Goal: Task Accomplishment & Management: Use online tool/utility

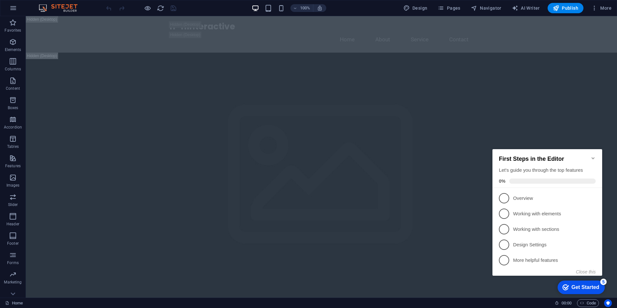
click at [595, 156] on icon "Minimize checklist" at bounding box center [593, 158] width 5 height 5
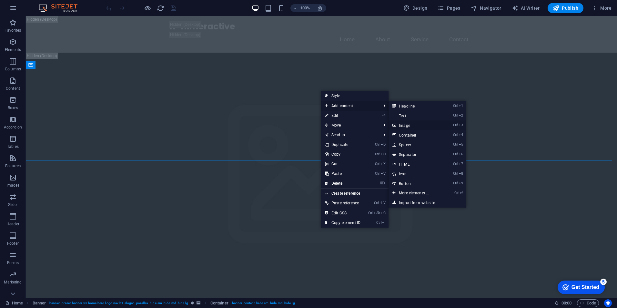
click at [413, 124] on link "Ctrl 3 Image" at bounding box center [415, 125] width 53 height 10
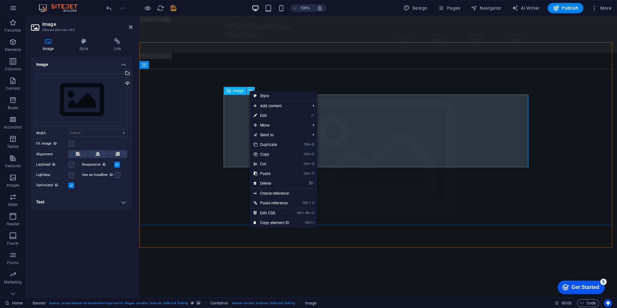
click at [127, 85] on div "Upload" at bounding box center [127, 84] width 10 height 10
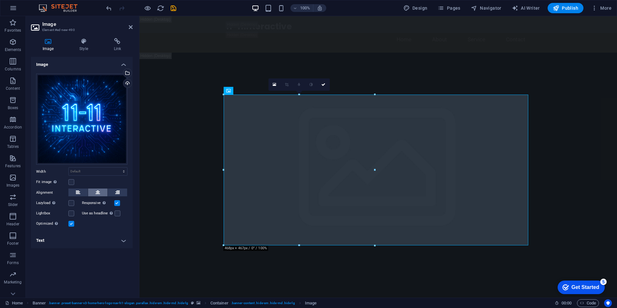
click at [96, 193] on icon at bounding box center [98, 192] width 5 height 8
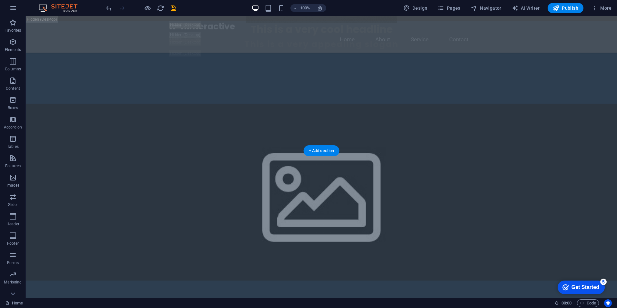
scroll to position [581, 0]
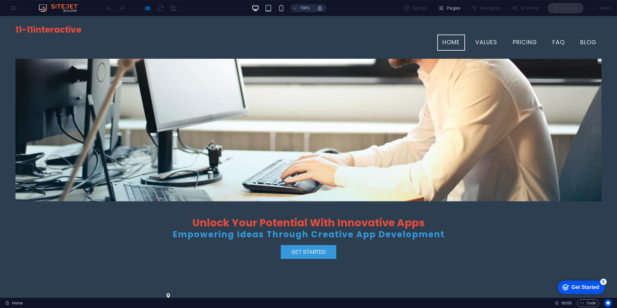
scroll to position [0, 0]
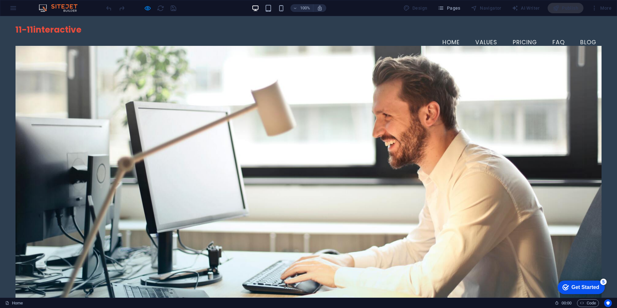
click at [444, 35] on link "Home" at bounding box center [451, 43] width 28 height 16
click at [485, 35] on link "Values" at bounding box center [486, 43] width 32 height 16
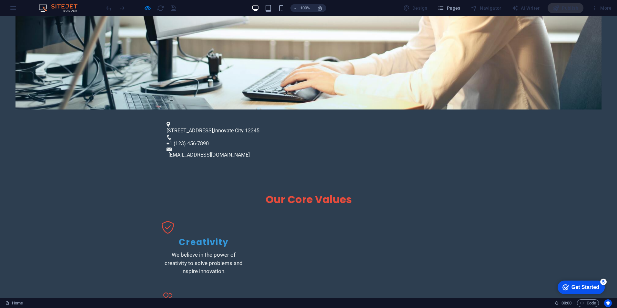
scroll to position [102, 0]
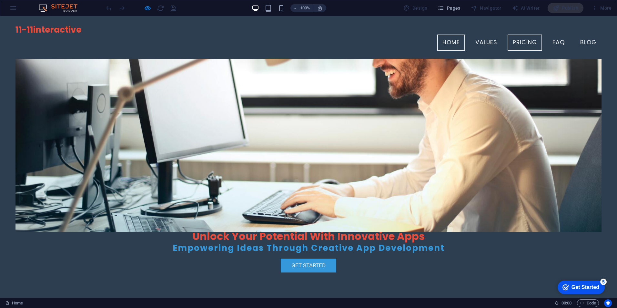
click at [518, 35] on link "Pricing" at bounding box center [525, 43] width 35 height 16
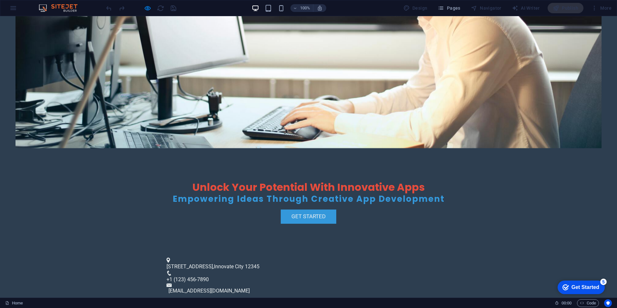
scroll to position [15, 0]
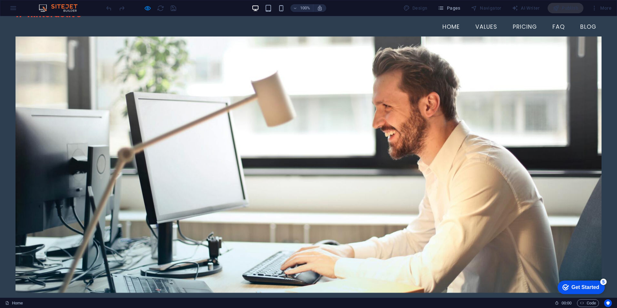
click at [551, 32] on link "FAQ" at bounding box center [308, 172] width 617 height 281
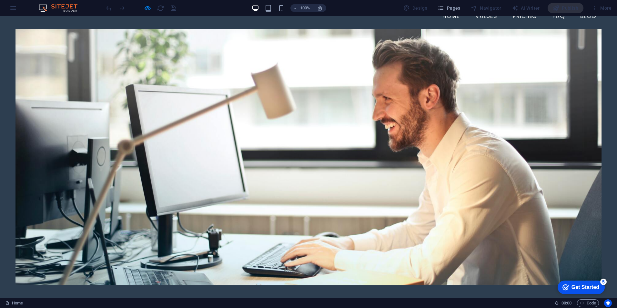
scroll to position [0, 0]
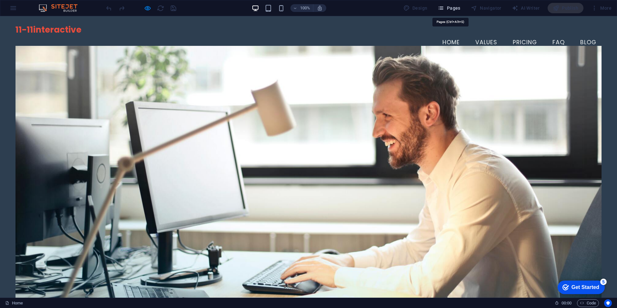
click at [0, 0] on icon "button" at bounding box center [0, 0] width 0 height 0
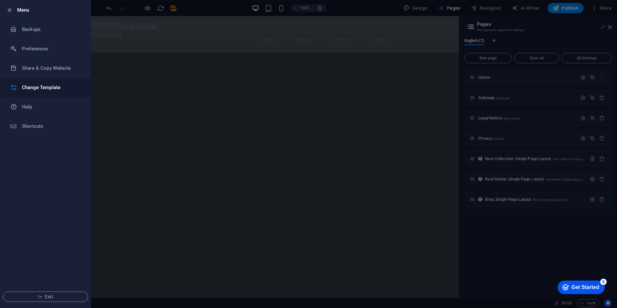
click at [43, 90] on h6 "Change Template" at bounding box center [52, 88] width 60 height 8
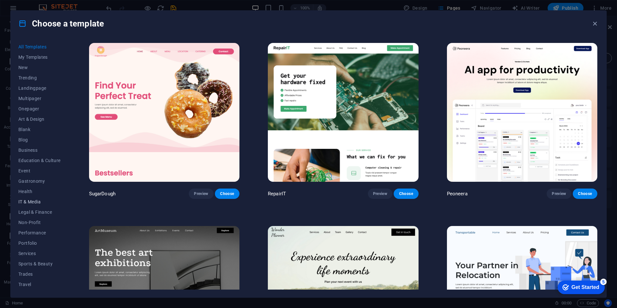
click at [41, 201] on span "IT & Media" at bounding box center [39, 201] width 42 height 5
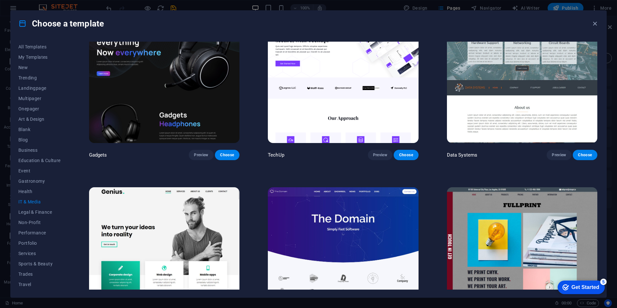
scroll to position [165, 0]
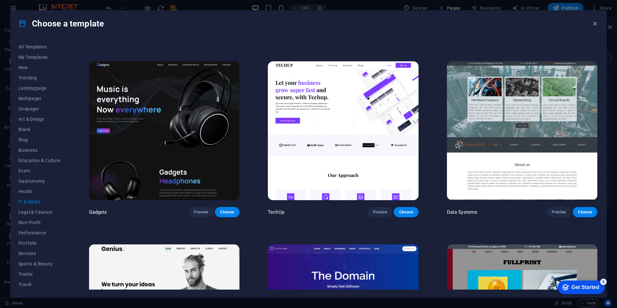
click at [514, 112] on img at bounding box center [522, 130] width 150 height 139
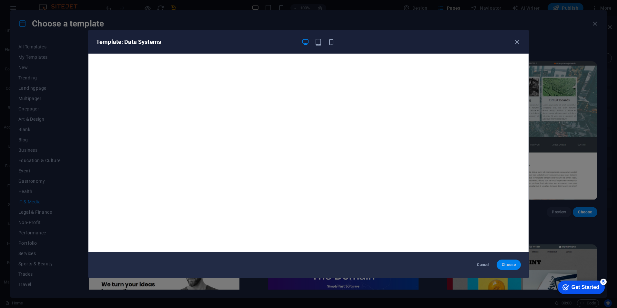
click at [510, 265] on span "Choose" at bounding box center [509, 264] width 14 height 5
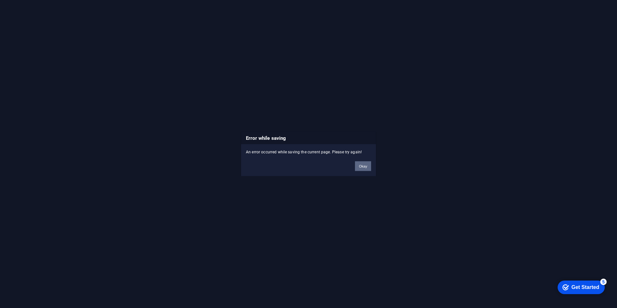
click at [359, 165] on button "Okay" at bounding box center [363, 166] width 16 height 10
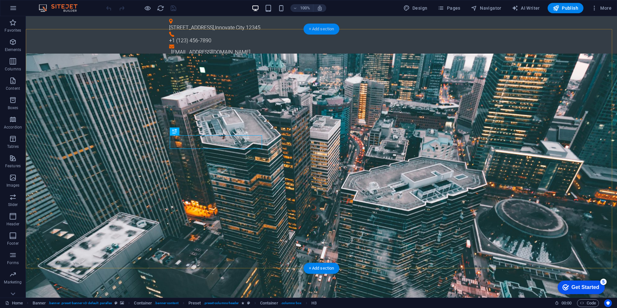
click at [332, 30] on div "+ Add section" at bounding box center [322, 29] width 36 height 11
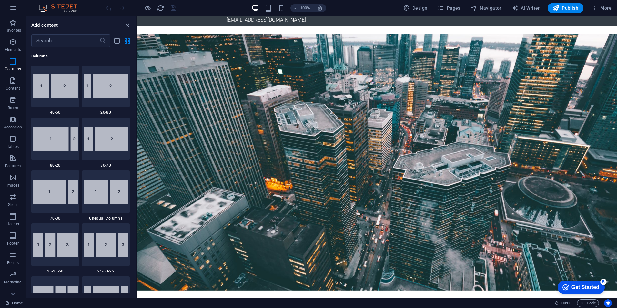
scroll to position [484, 0]
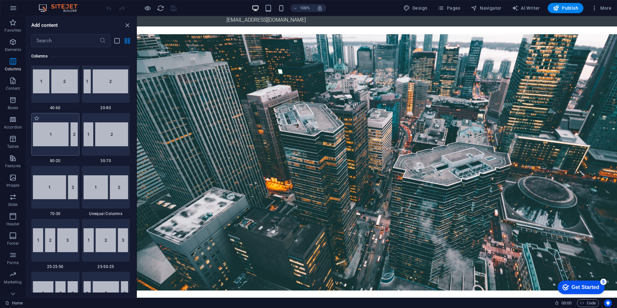
click at [59, 138] on img at bounding box center [55, 134] width 45 height 24
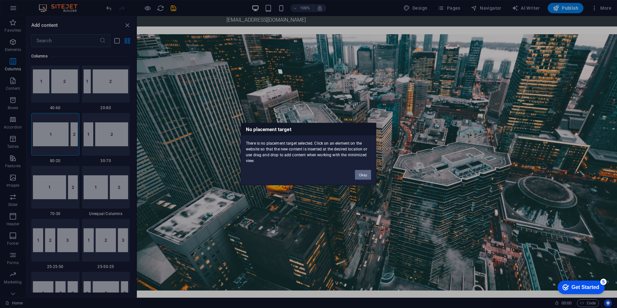
click at [362, 172] on button "Okay" at bounding box center [363, 175] width 16 height 10
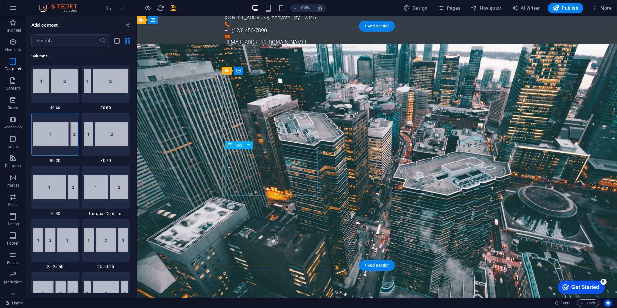
scroll to position [0, 0]
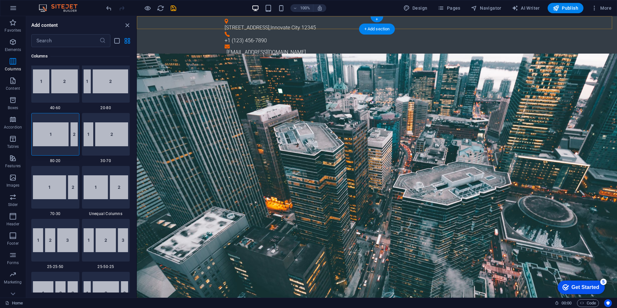
click at [381, 28] on div "+ Add section" at bounding box center [377, 29] width 36 height 11
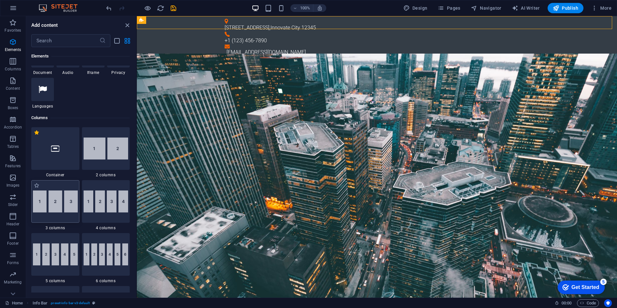
scroll to position [419, 0]
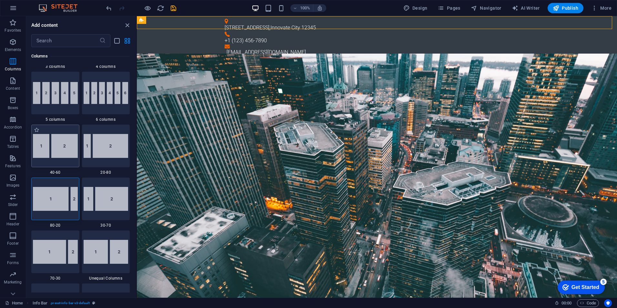
click at [60, 154] on img at bounding box center [55, 146] width 45 height 24
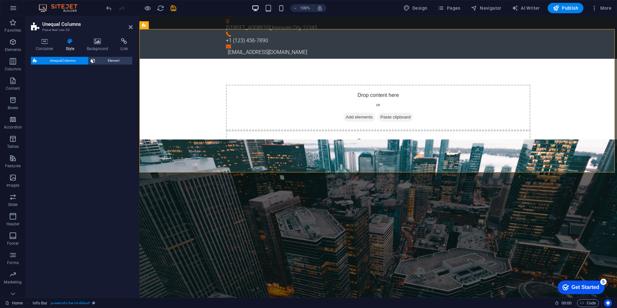
select select "%"
select select "rem"
select select "preset-unequal-columns-v2-1-40-60"
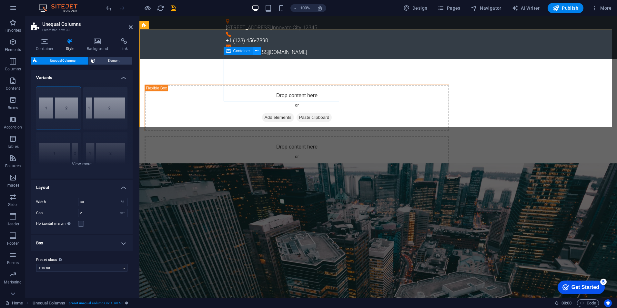
click at [259, 52] on button at bounding box center [257, 51] width 8 height 8
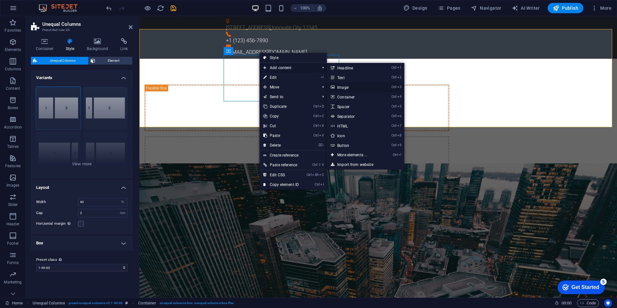
click at [344, 85] on link "Ctrl 3 Image" at bounding box center [353, 87] width 53 height 10
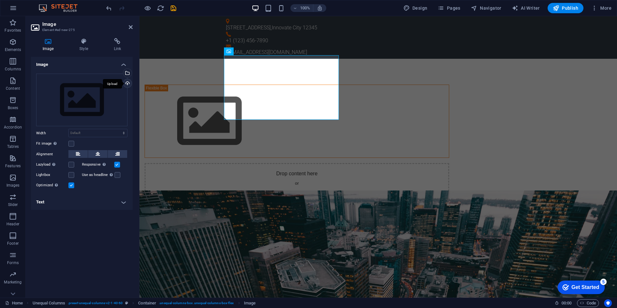
click at [126, 82] on div "Upload" at bounding box center [127, 84] width 10 height 10
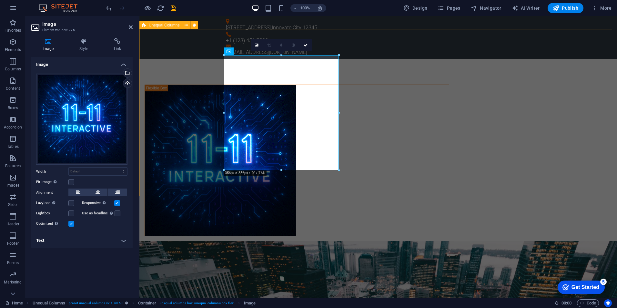
click at [211, 78] on div "Drop content here or Add elements Paste clipboard" at bounding box center [378, 186] width 478 height 254
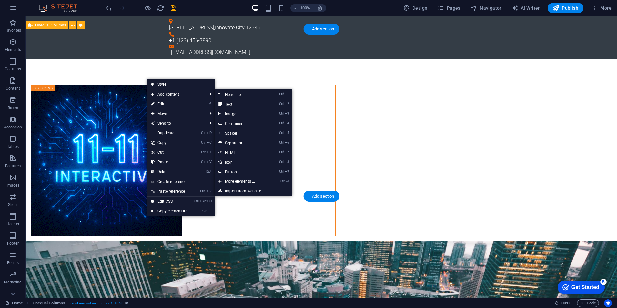
click at [111, 92] on div "Drop content here or Add elements Paste clipboard" at bounding box center [321, 186] width 591 height 254
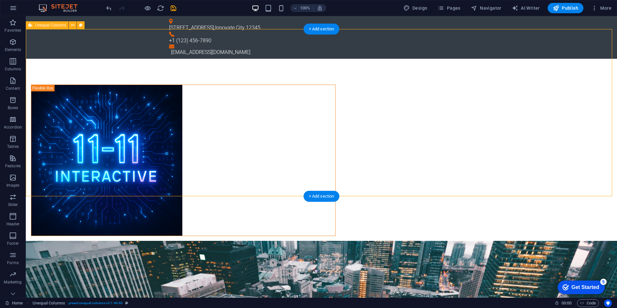
click at [111, 92] on div "Drop content here or Add elements Paste clipboard" at bounding box center [321, 186] width 591 height 254
select select "%"
select select "rem"
select select "preset-unequal-columns-v2-1-40-60"
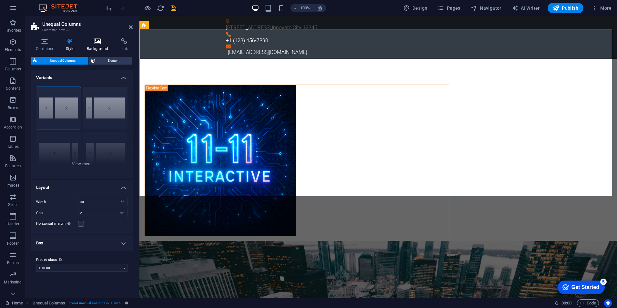
click at [105, 48] on h4 "Background" at bounding box center [99, 45] width 34 height 14
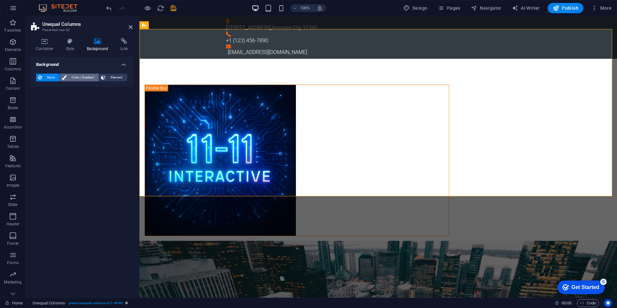
click at [86, 79] on span "Color / Gradient" at bounding box center [82, 78] width 28 height 8
click at [112, 78] on span "Element" at bounding box center [116, 78] width 18 height 8
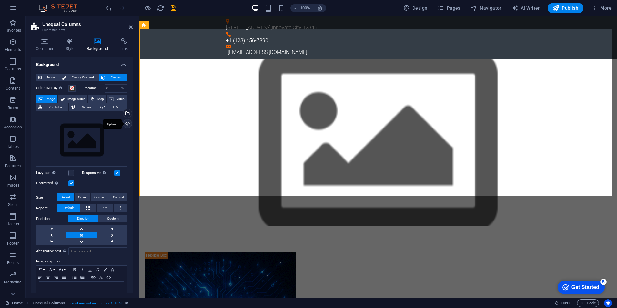
click at [127, 124] on div "Upload" at bounding box center [127, 124] width 10 height 10
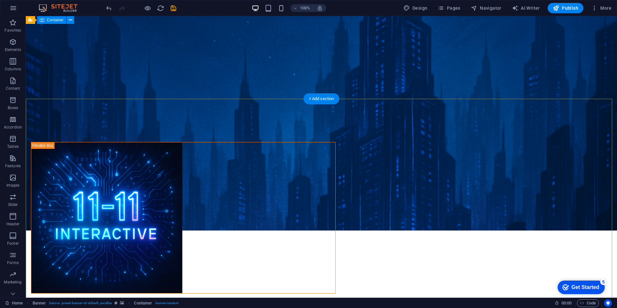
scroll to position [97, 0]
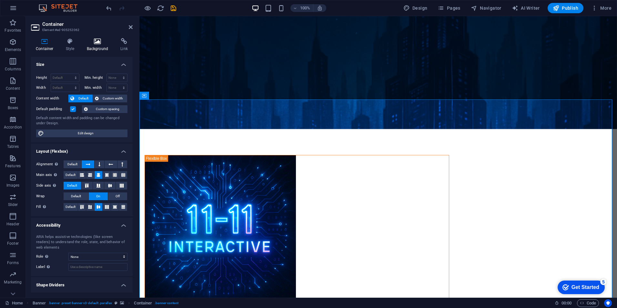
click at [95, 47] on h4 "Background" at bounding box center [99, 45] width 34 height 14
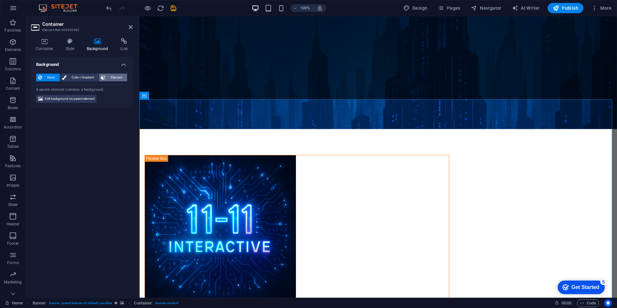
click at [108, 77] on span "Element" at bounding box center [116, 78] width 18 height 8
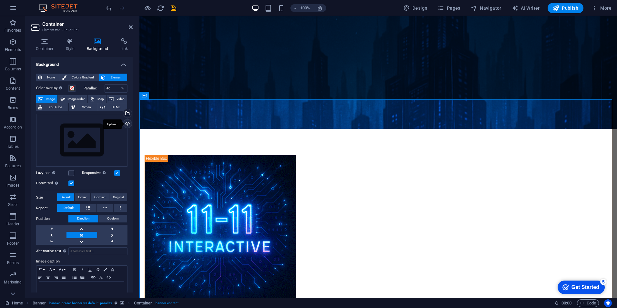
click at [126, 125] on div "Upload" at bounding box center [127, 124] width 10 height 10
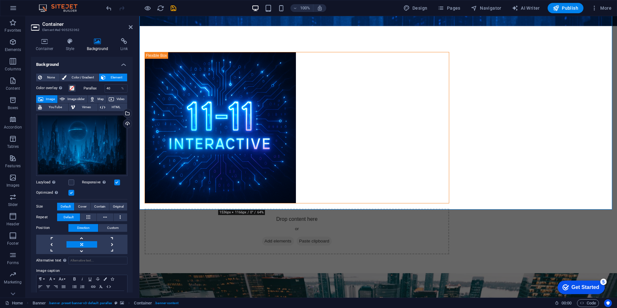
scroll to position [226, 0]
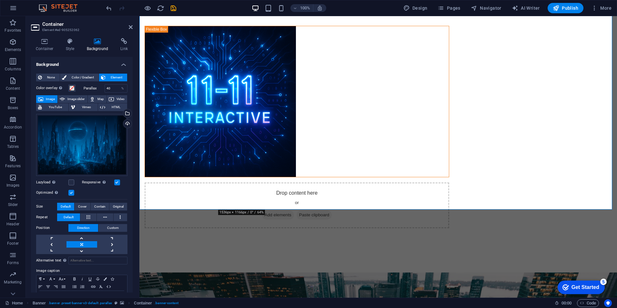
click at [86, 206] on span "Cover" at bounding box center [82, 207] width 8 height 8
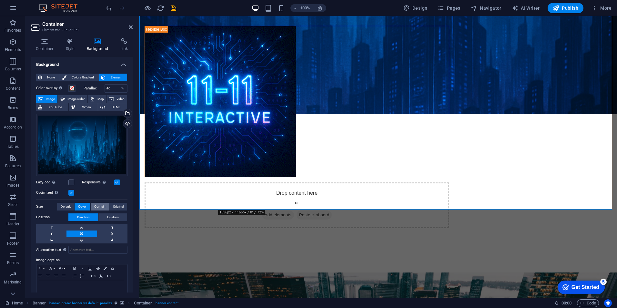
click at [104, 205] on span "Contain" at bounding box center [99, 207] width 11 height 8
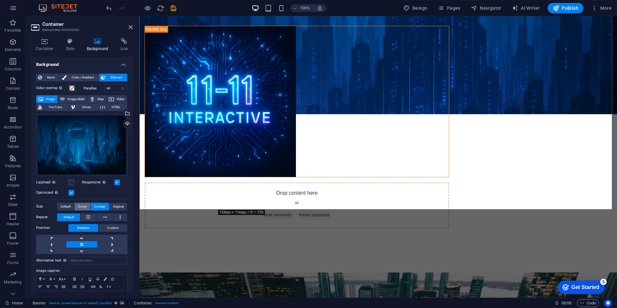
click at [83, 205] on span "Cover" at bounding box center [82, 207] width 8 height 8
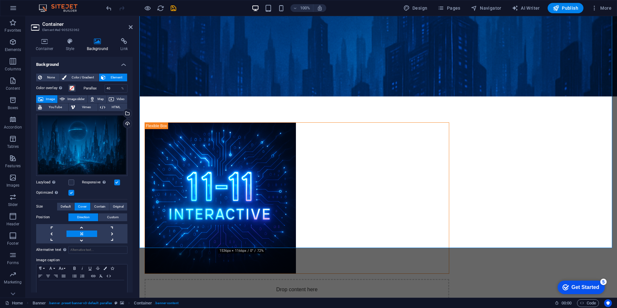
scroll to position [129, 0]
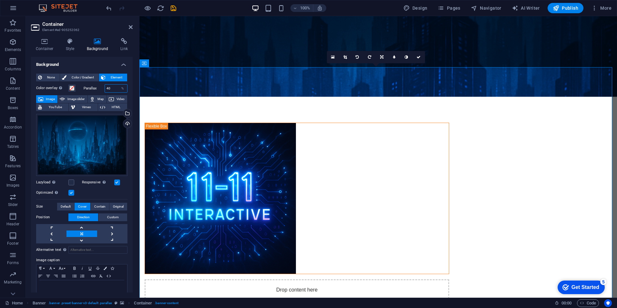
click at [108, 89] on input "40" at bounding box center [116, 89] width 23 height 8
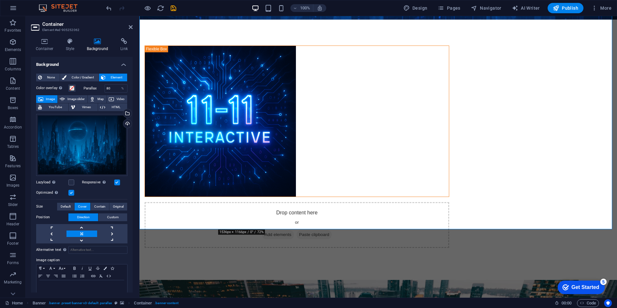
scroll to position [194, 0]
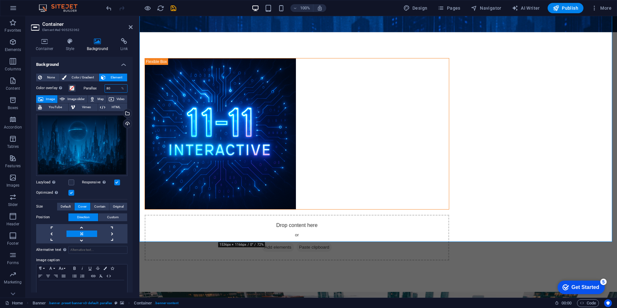
click at [106, 85] on input "80" at bounding box center [116, 89] width 23 height 8
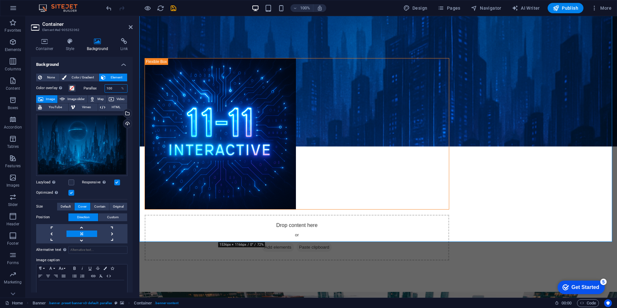
type input "100"
click at [70, 89] on span at bounding box center [71, 88] width 5 height 5
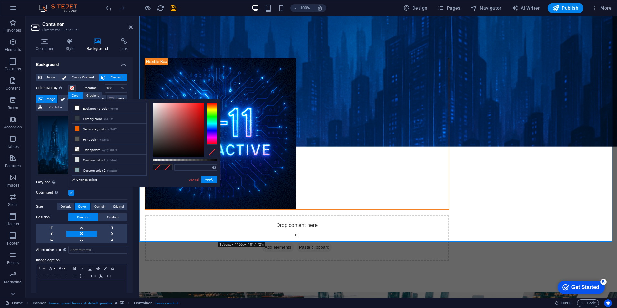
click at [79, 86] on div "Color overlay Places an overlay over the background to colorize it" at bounding box center [58, 88] width 44 height 8
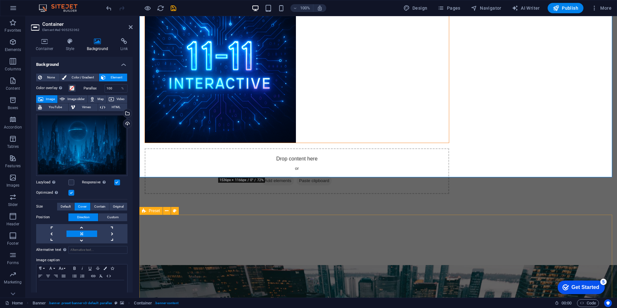
scroll to position [258, 0]
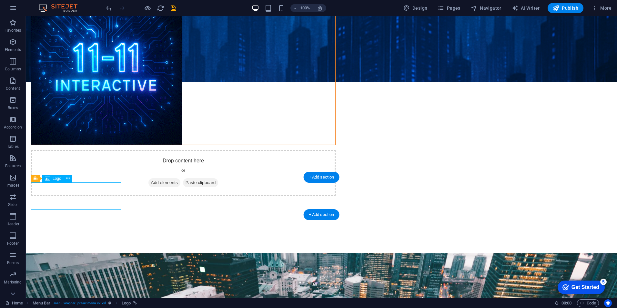
select select "px"
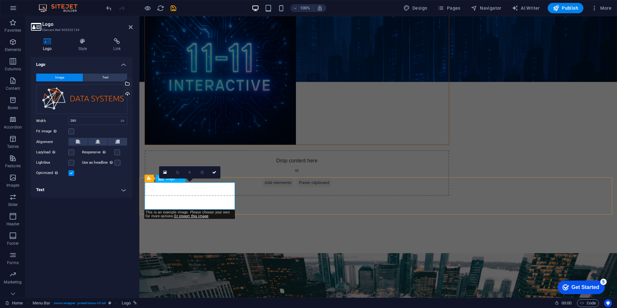
click at [124, 94] on div "Upload" at bounding box center [127, 95] width 10 height 10
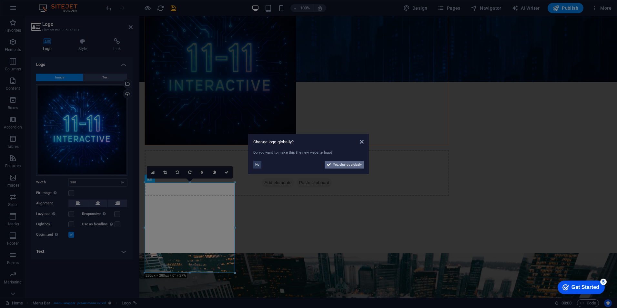
click at [355, 166] on span "Yes, change globally" at bounding box center [347, 165] width 29 height 8
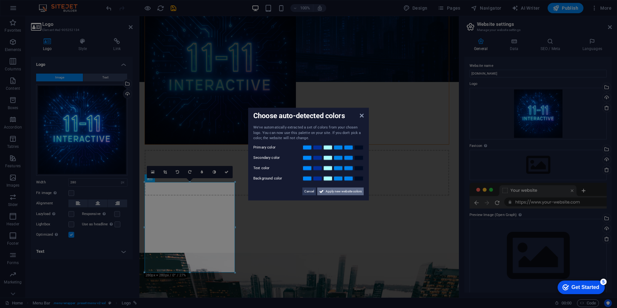
click at [350, 191] on span "Apply new website colors" at bounding box center [344, 191] width 36 height 8
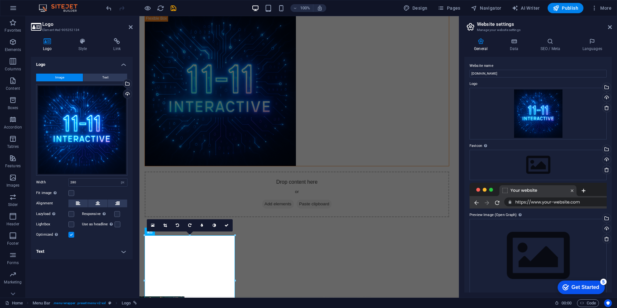
scroll to position [355, 0]
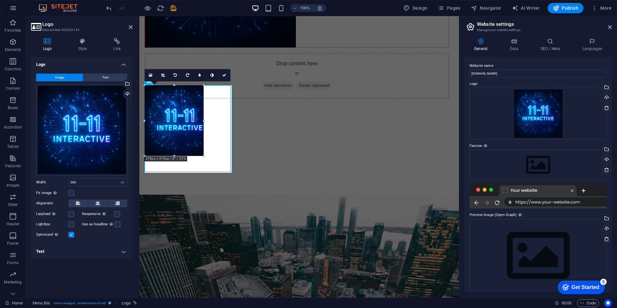
drag, startPoint x: 234, startPoint y: 85, endPoint x: 195, endPoint y: 116, distance: 50.5
type input "199"
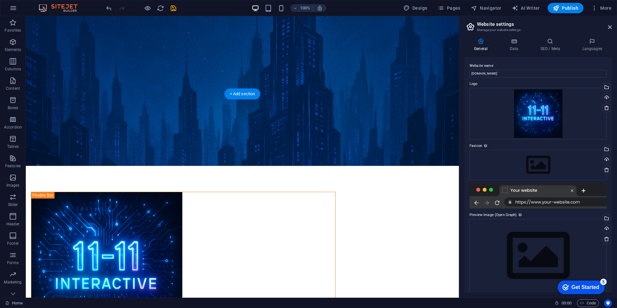
scroll to position [129, 0]
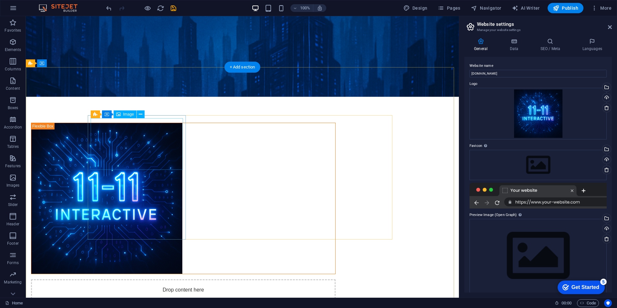
select select "%"
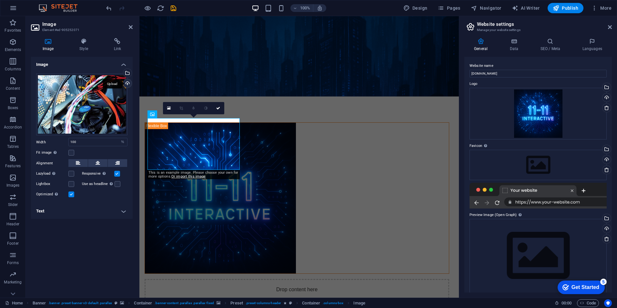
click at [127, 85] on div "Upload" at bounding box center [127, 84] width 10 height 10
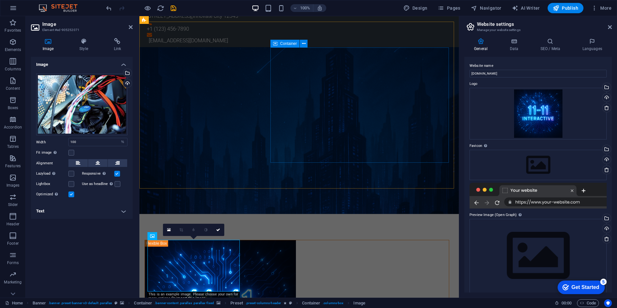
scroll to position [0, 0]
